Goal: Information Seeking & Learning: Learn about a topic

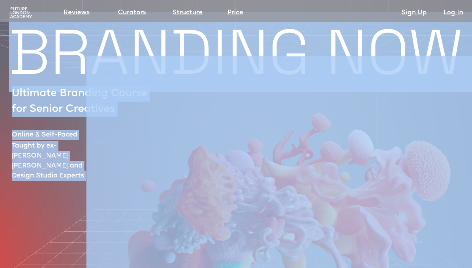
drag, startPoint x: 226, startPoint y: 203, endPoint x: -7, endPoint y: -34, distance: 332.0
click at [0, 0] on html "Reviews Curators Structure Price Sign Up Log In Sign up Log in BRANDING NOW Ult…" at bounding box center [236, 134] width 472 height 268
copy body "BRANDING NOW Ultimate Branding Course for Senior Creatives Online & Self-Paced …"
click at [152, 137] on img at bounding box center [285, 171] width 398 height 295
click at [151, 137] on img at bounding box center [285, 171] width 398 height 295
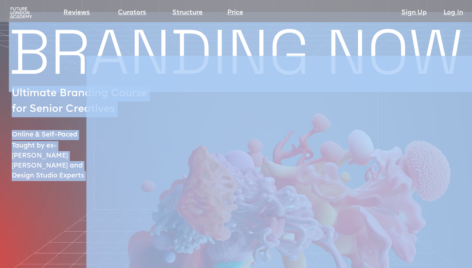
click at [234, 87] on img at bounding box center [285, 171] width 398 height 295
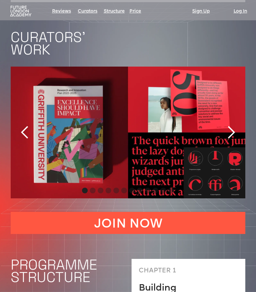
scroll to position [1128, 0]
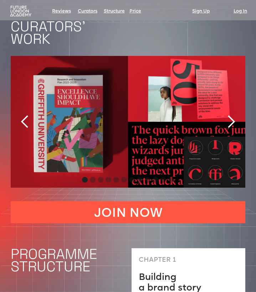
click at [233, 115] on div "next slide" at bounding box center [231, 122] width 14 height 14
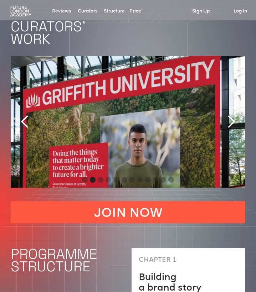
click at [233, 115] on div "next slide" at bounding box center [231, 122] width 14 height 14
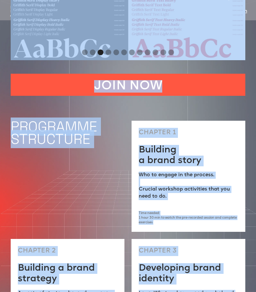
scroll to position [1167, 0]
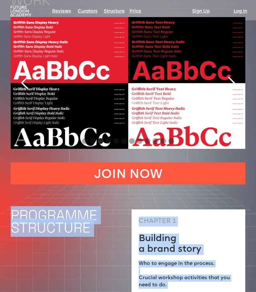
drag, startPoint x: 99, startPoint y: 199, endPoint x: 10, endPoint y: 202, distance: 88.8
copy div "LOREMIPSU DOLORSITA CONSECT 1 Adipisci e seddo eiusm Tem in utlabo et dol magna…"
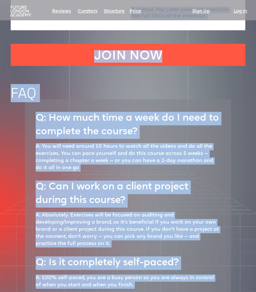
scroll to position [2433, 0]
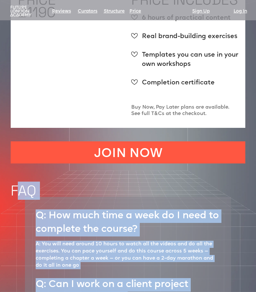
drag, startPoint x: 165, startPoint y: 207, endPoint x: 15, endPoint y: 179, distance: 153.3
copy body "LO I: Dol sita cons a elit se D eius te incididu utl etdolo? M: Ali enim admi v…"
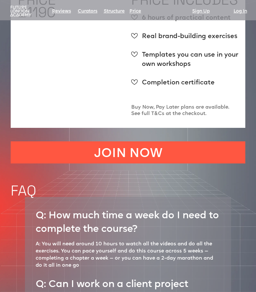
click at [97, 58] on div "PRICE £1190" at bounding box center [71, 57] width 106 height 127
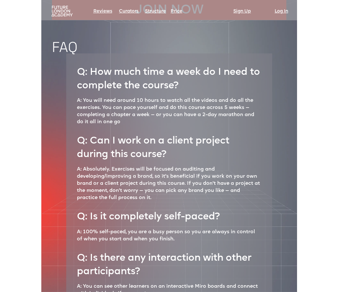
scroll to position [2578, 0]
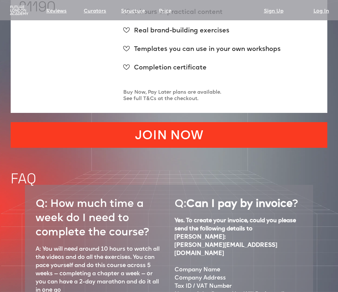
click at [304, 122] on link "JOIN NOW" at bounding box center [169, 135] width 317 height 26
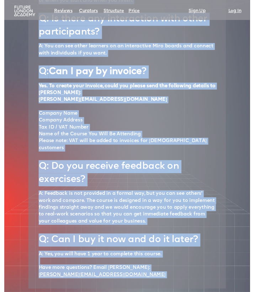
scroll to position [2837, 0]
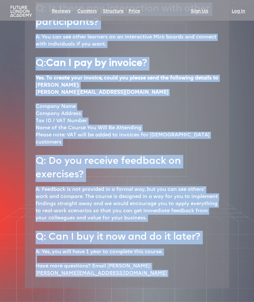
drag, startPoint x: 38, startPoint y: 39, endPoint x: 159, endPoint y: 289, distance: 277.9
copy body "L: Ips D sita co a elitse doeiusm tempor inci utlabo? E: Doloremagn. Aliquaeni …"
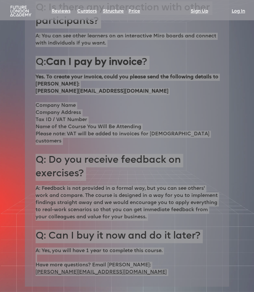
drag, startPoint x: 219, startPoint y: 15, endPoint x: 234, endPoint y: 190, distance: 175.6
click at [234, 190] on section "Q: How much time a week do I need to complete the course? A: You will need arou…" at bounding box center [127, 44] width 254 height 483
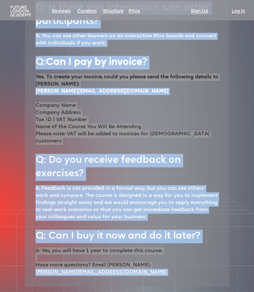
click at [218, 187] on div "Q: Can I pay by invoice ? Yes. To create your invoice, could you please send th…" at bounding box center [127, 165] width 183 height 229
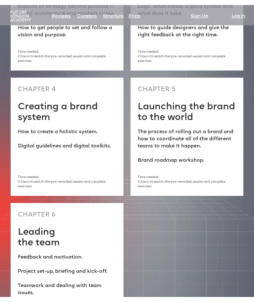
scroll to position [1511, 0]
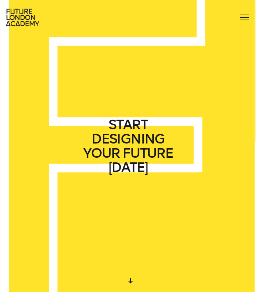
click at [243, 19] on div at bounding box center [244, 17] width 11 height 11
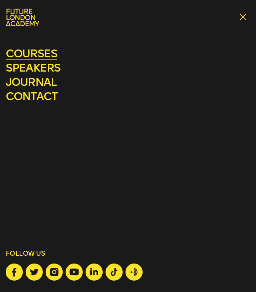
click at [37, 55] on link "courses" at bounding box center [31, 53] width 51 height 13
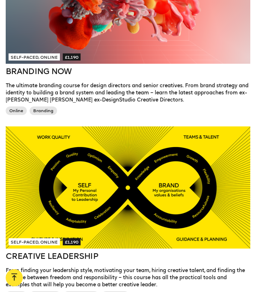
scroll to position [780, 0]
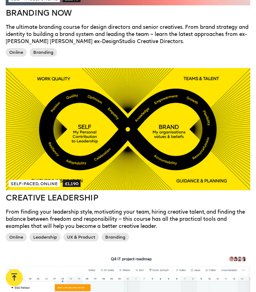
drag, startPoint x: 116, startPoint y: 119, endPoint x: 116, endPoint y: 128, distance: 9.6
click at [116, 128] on div at bounding box center [128, 129] width 244 height 122
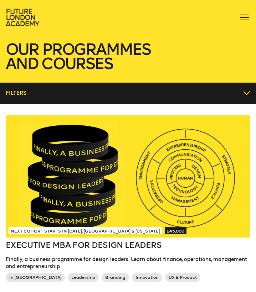
scroll to position [0, 0]
click at [244, 15] on div at bounding box center [244, 17] width 11 height 11
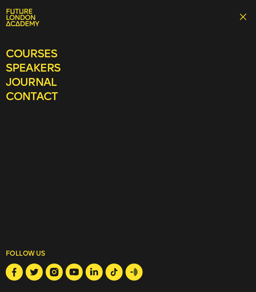
click at [21, 24] on icon at bounding box center [22, 17] width 33 height 17
click at [44, 81] on link "journal" at bounding box center [31, 82] width 51 height 13
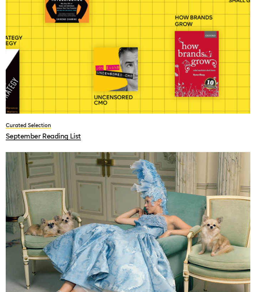
scroll to position [199, 0]
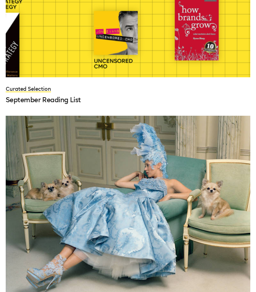
click at [100, 177] on div at bounding box center [128, 207] width 244 height 183
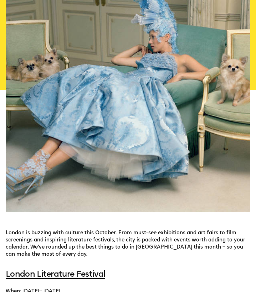
scroll to position [268, 0]
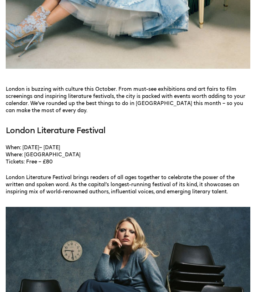
click at [79, 126] on link "London Literature Festival" at bounding box center [55, 131] width 99 height 10
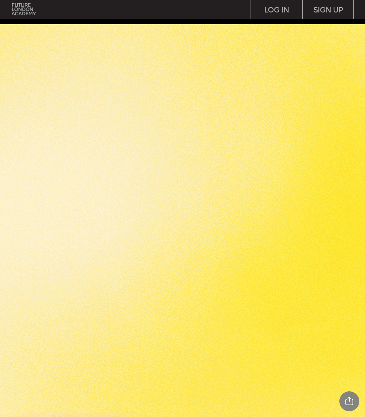
scroll to position [1591, 0]
